Goal: Obtain resource: Obtain resource

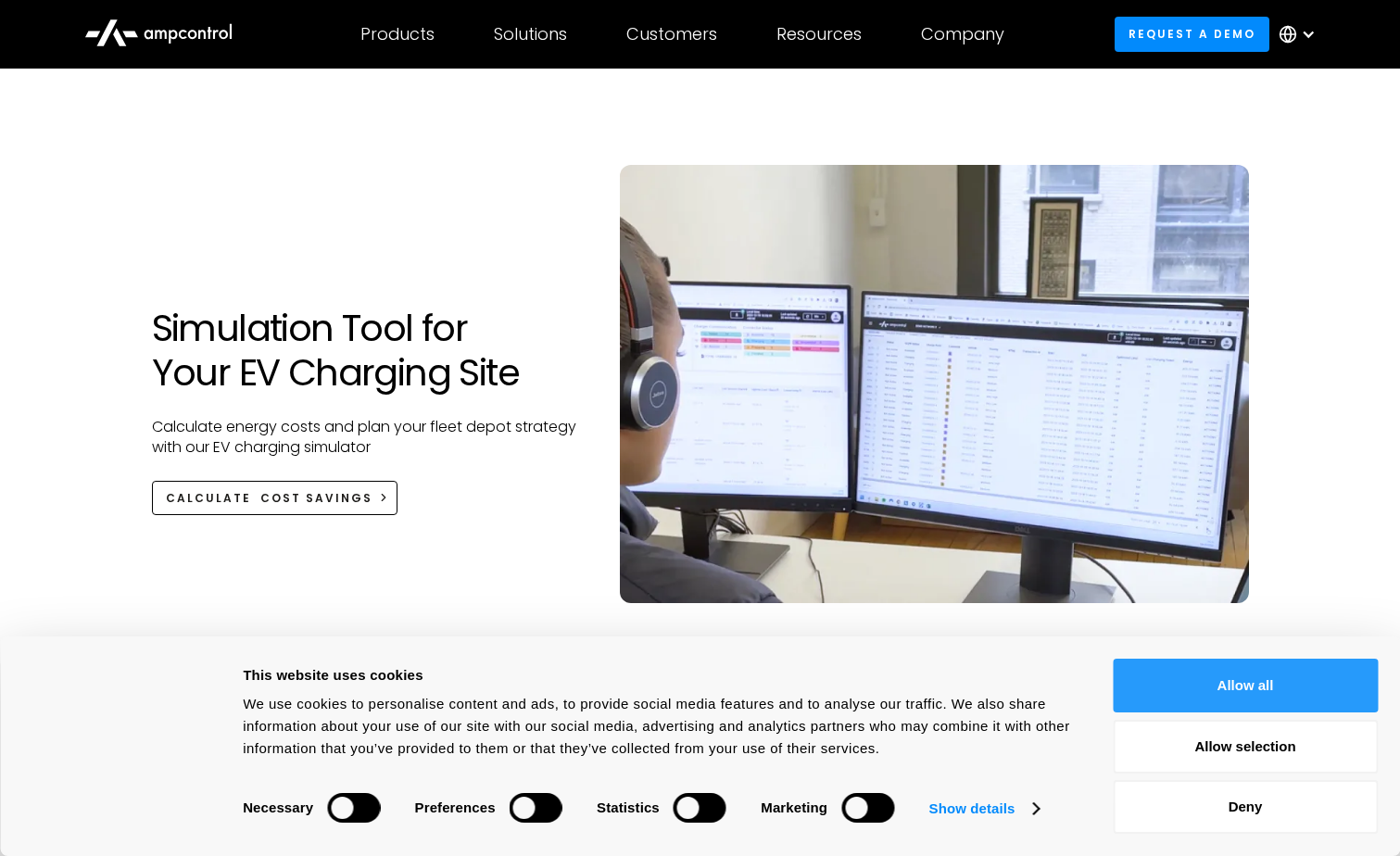
drag, startPoint x: 1258, startPoint y: 674, endPoint x: 1181, endPoint y: 674, distance: 77.0
click at [1258, 674] on button "Allow all" at bounding box center [1245, 685] width 265 height 53
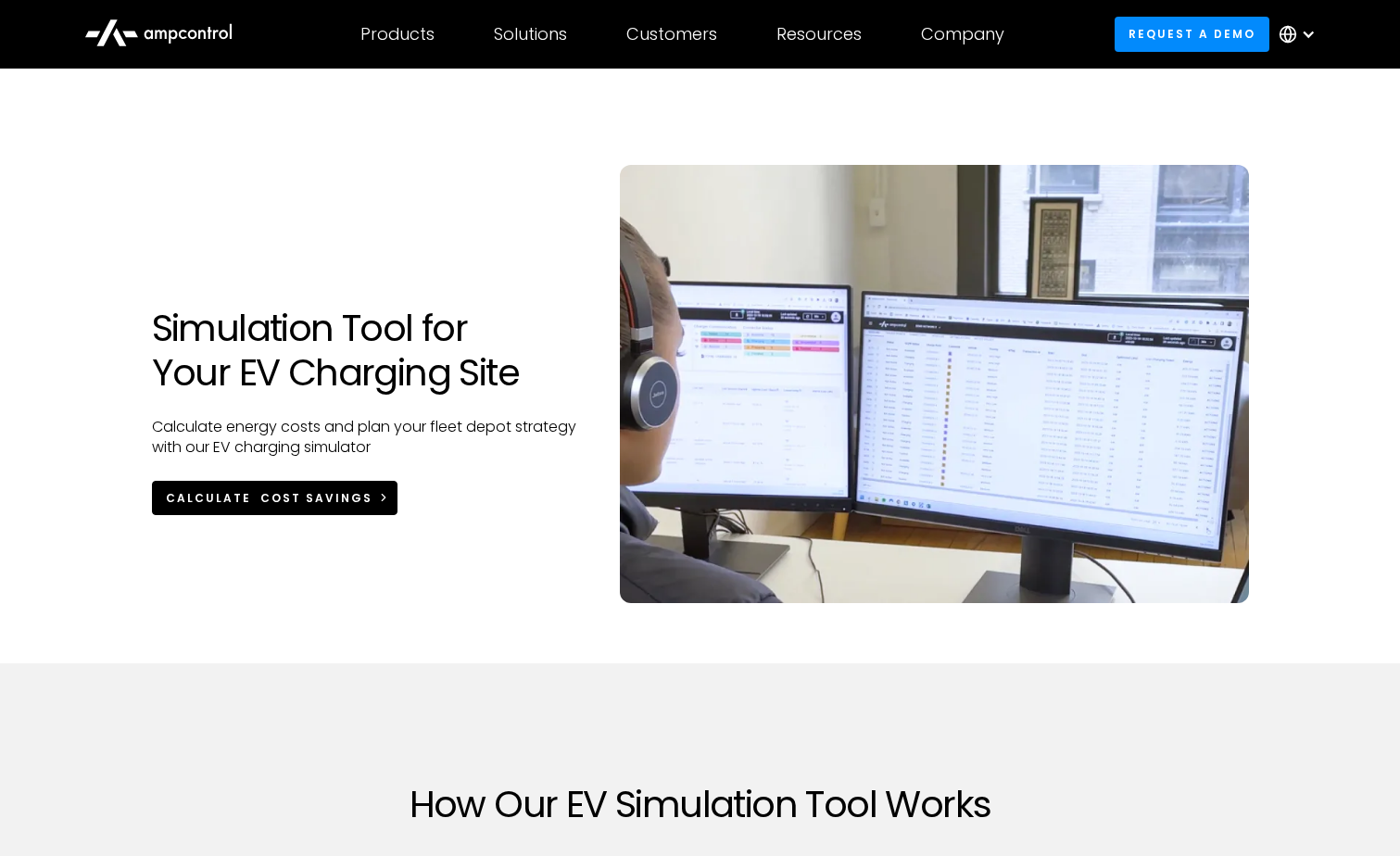
click at [263, 494] on div "Calculate Cost Savings" at bounding box center [268, 499] width 207 height 17
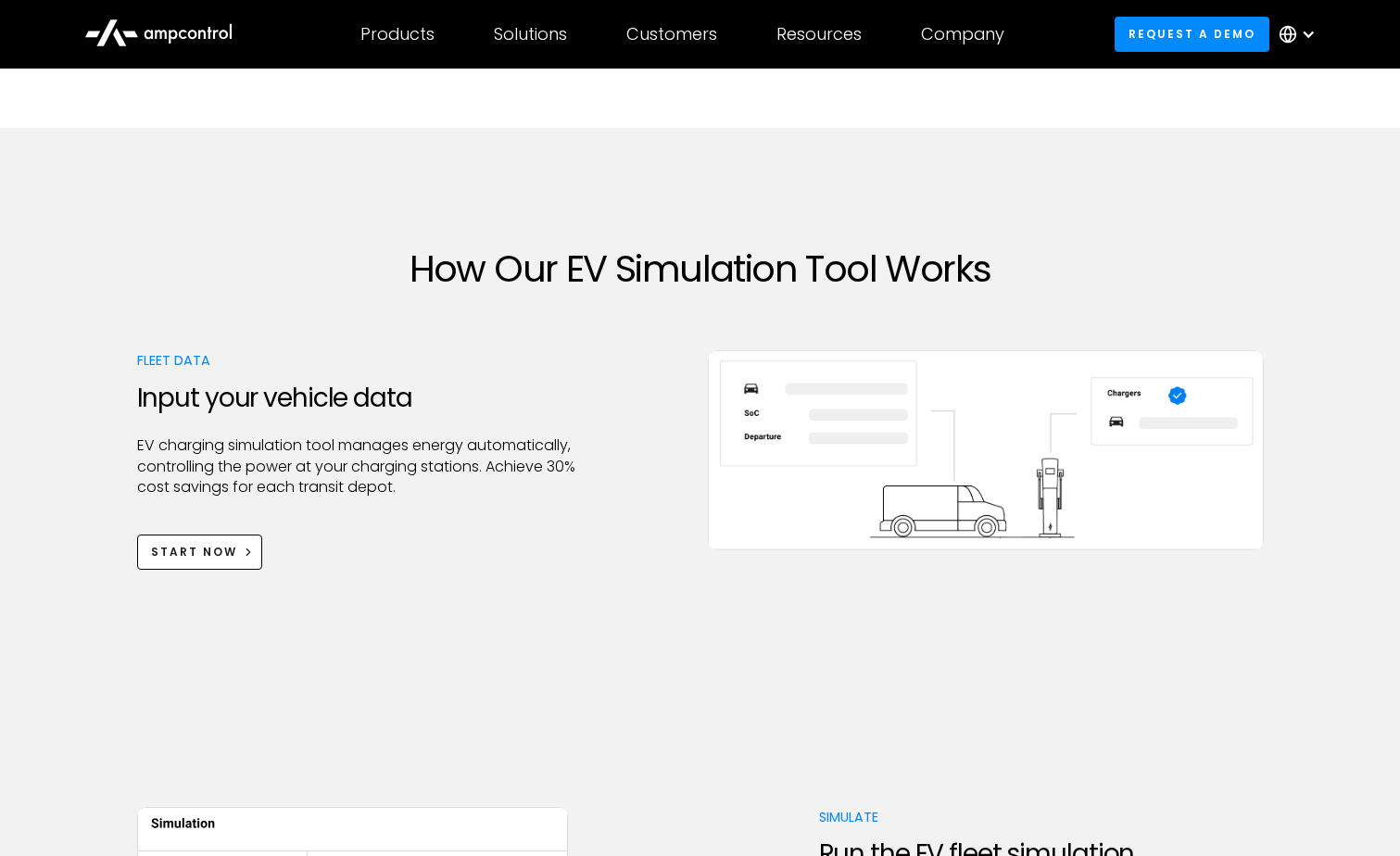
scroll to position [556, 0]
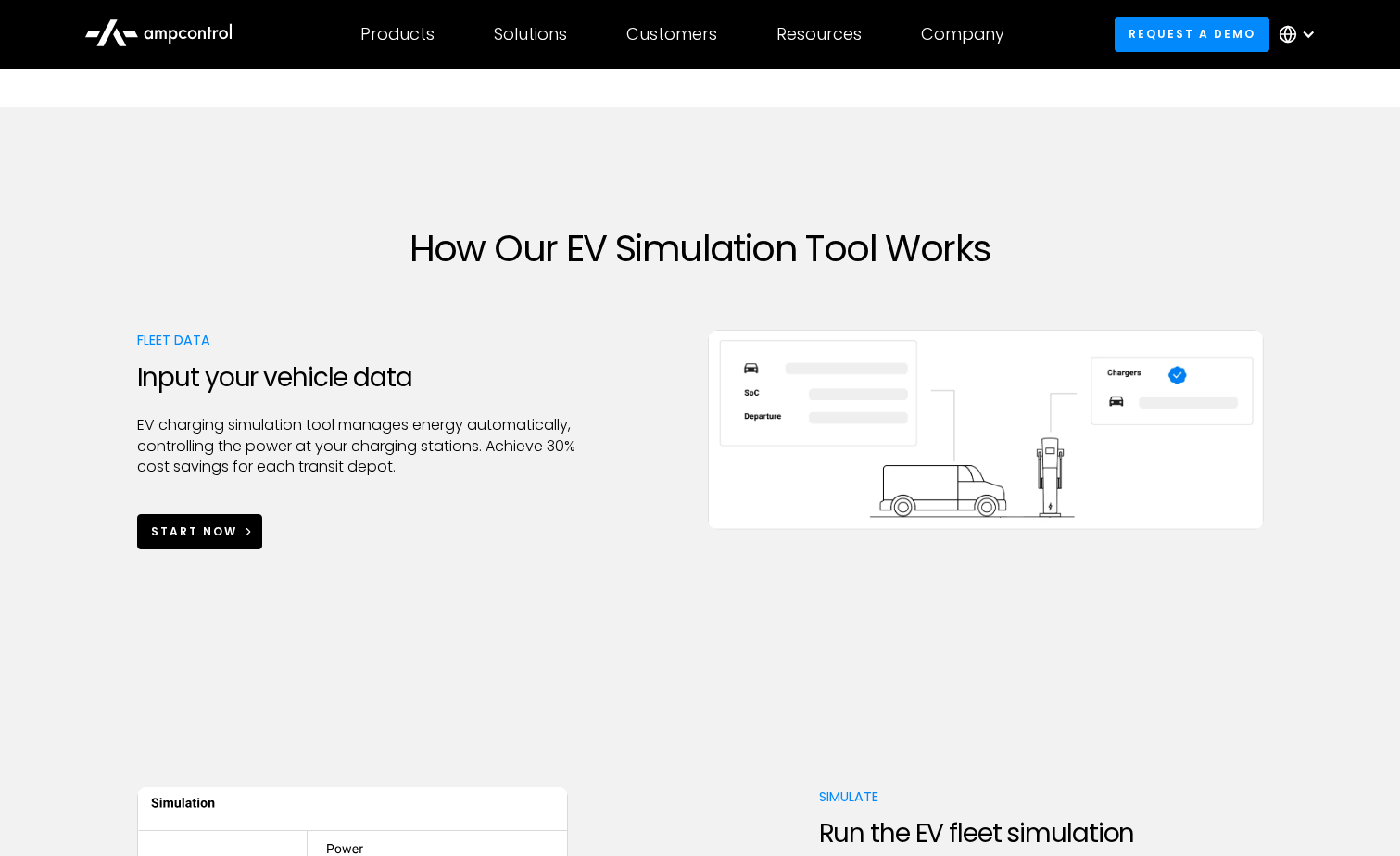
click at [210, 546] on link "Start Now" at bounding box center [200, 531] width 126 height 35
